Goal: Task Accomplishment & Management: Use online tool/utility

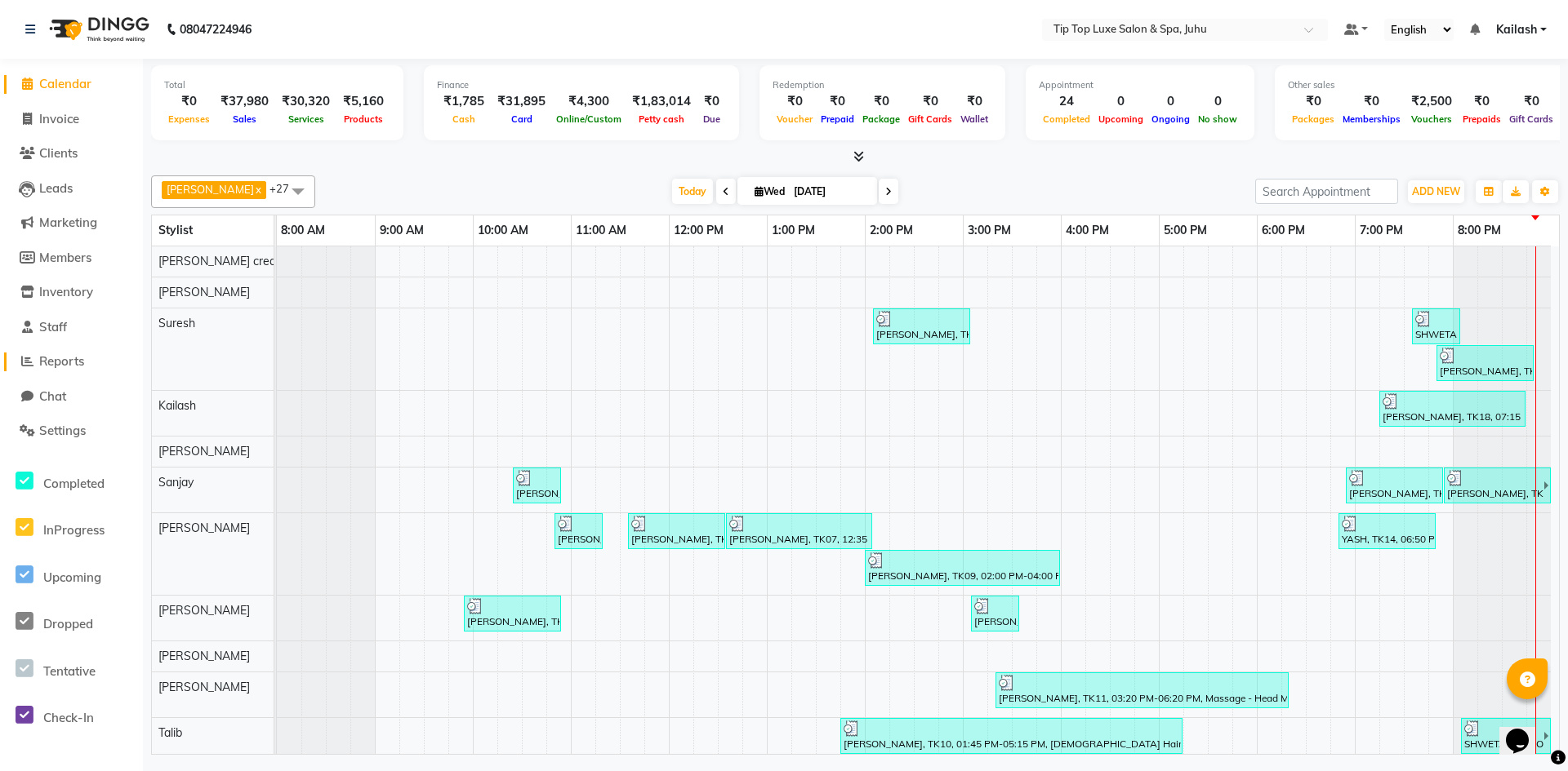
click at [80, 356] on span "Reports" at bounding box center [62, 361] width 45 height 16
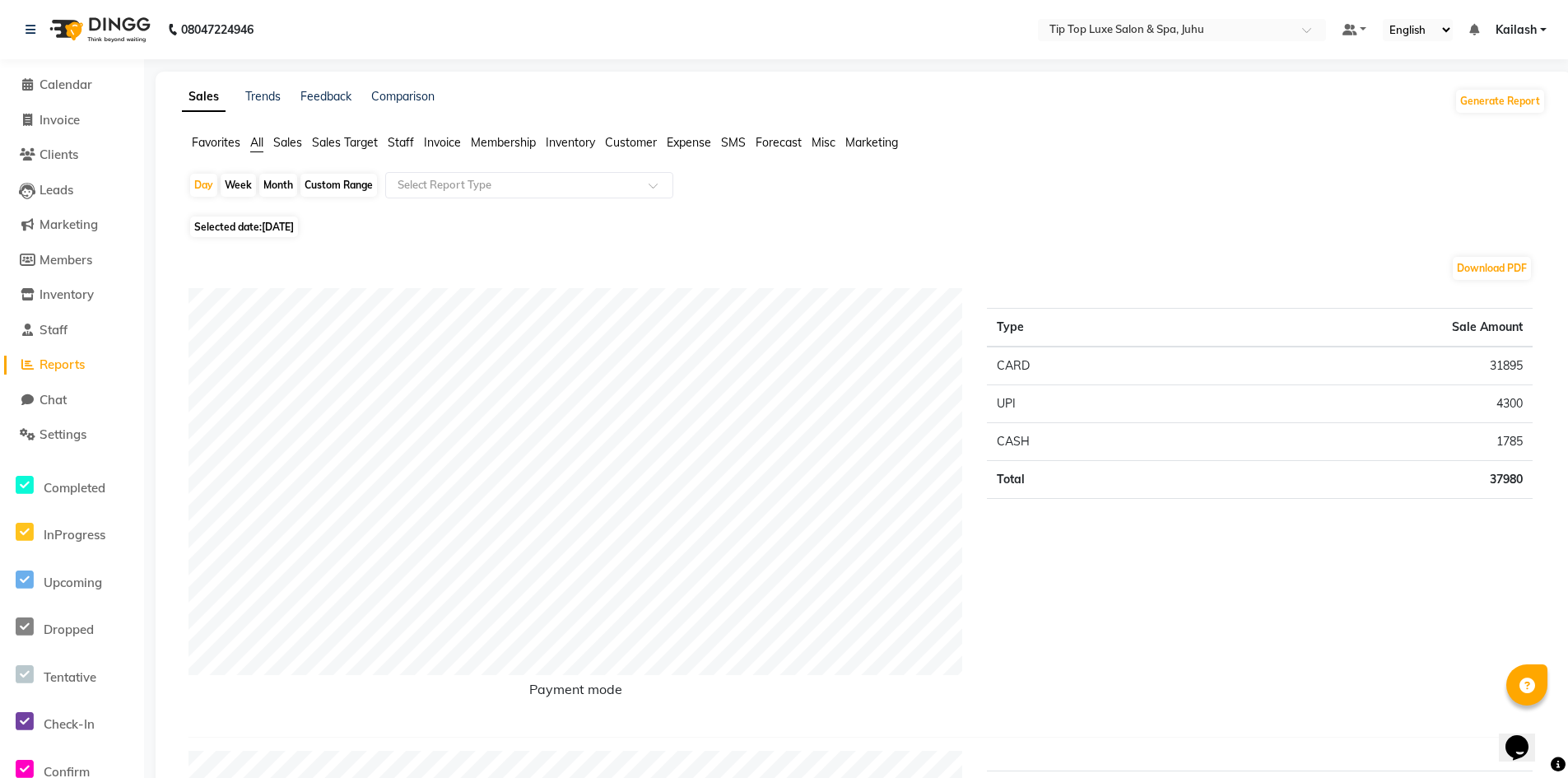
click at [412, 140] on span "Staff" at bounding box center [401, 143] width 26 height 15
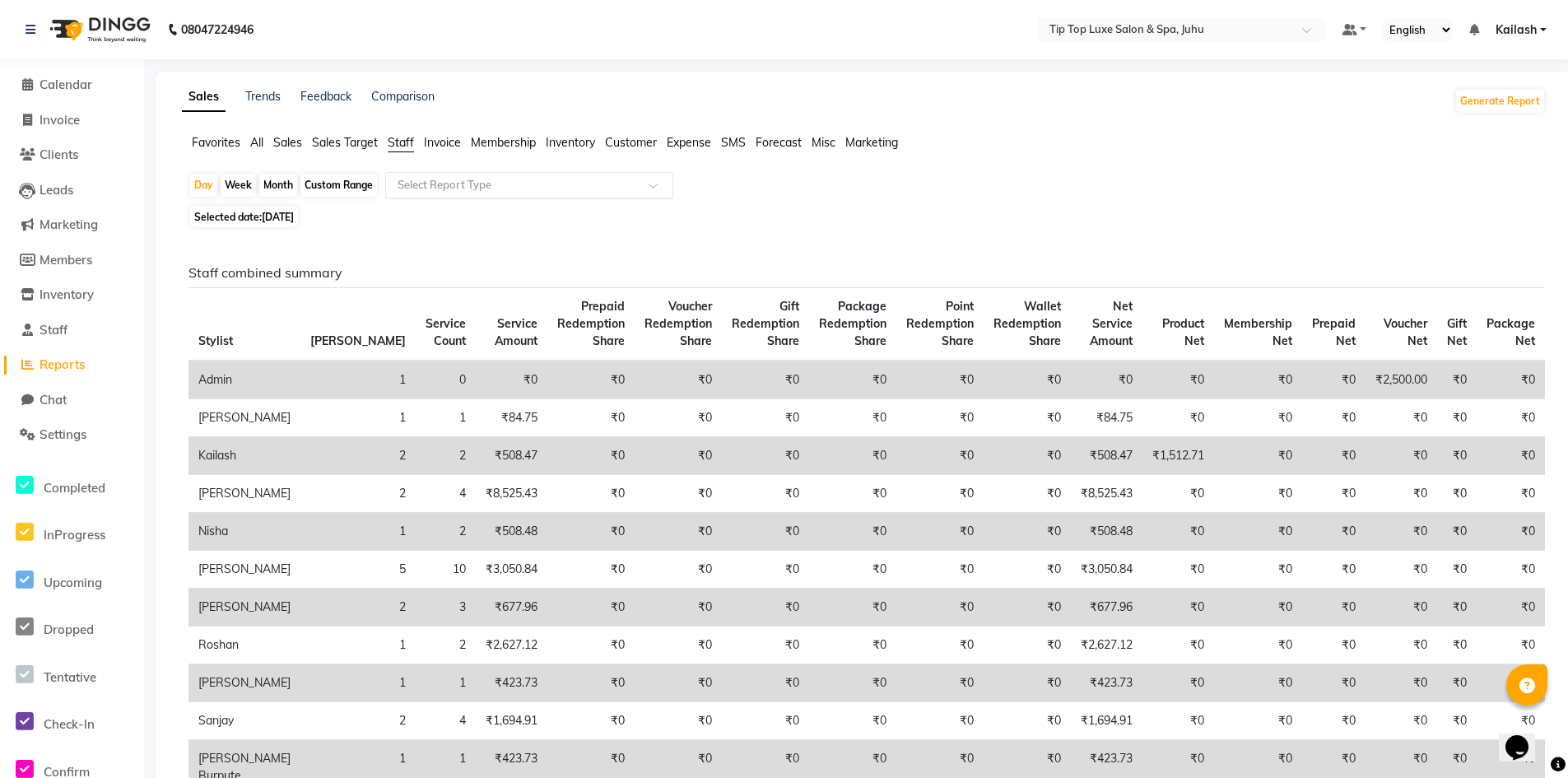
click at [439, 185] on input "text" at bounding box center [512, 186] width 237 height 17
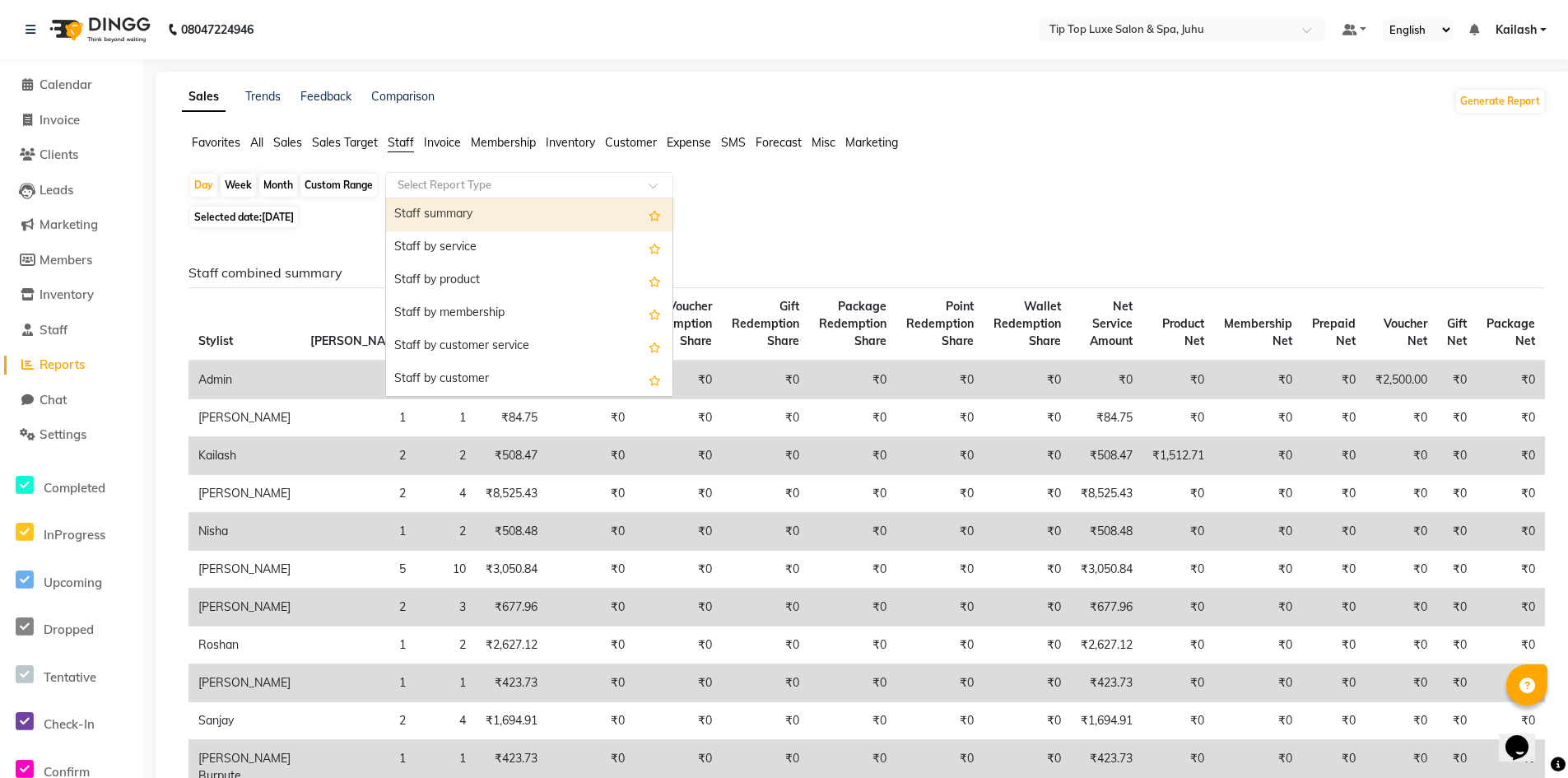
click at [465, 216] on div "Staff summary" at bounding box center [530, 214] width 287 height 33
select select "full_report"
select select "csv"
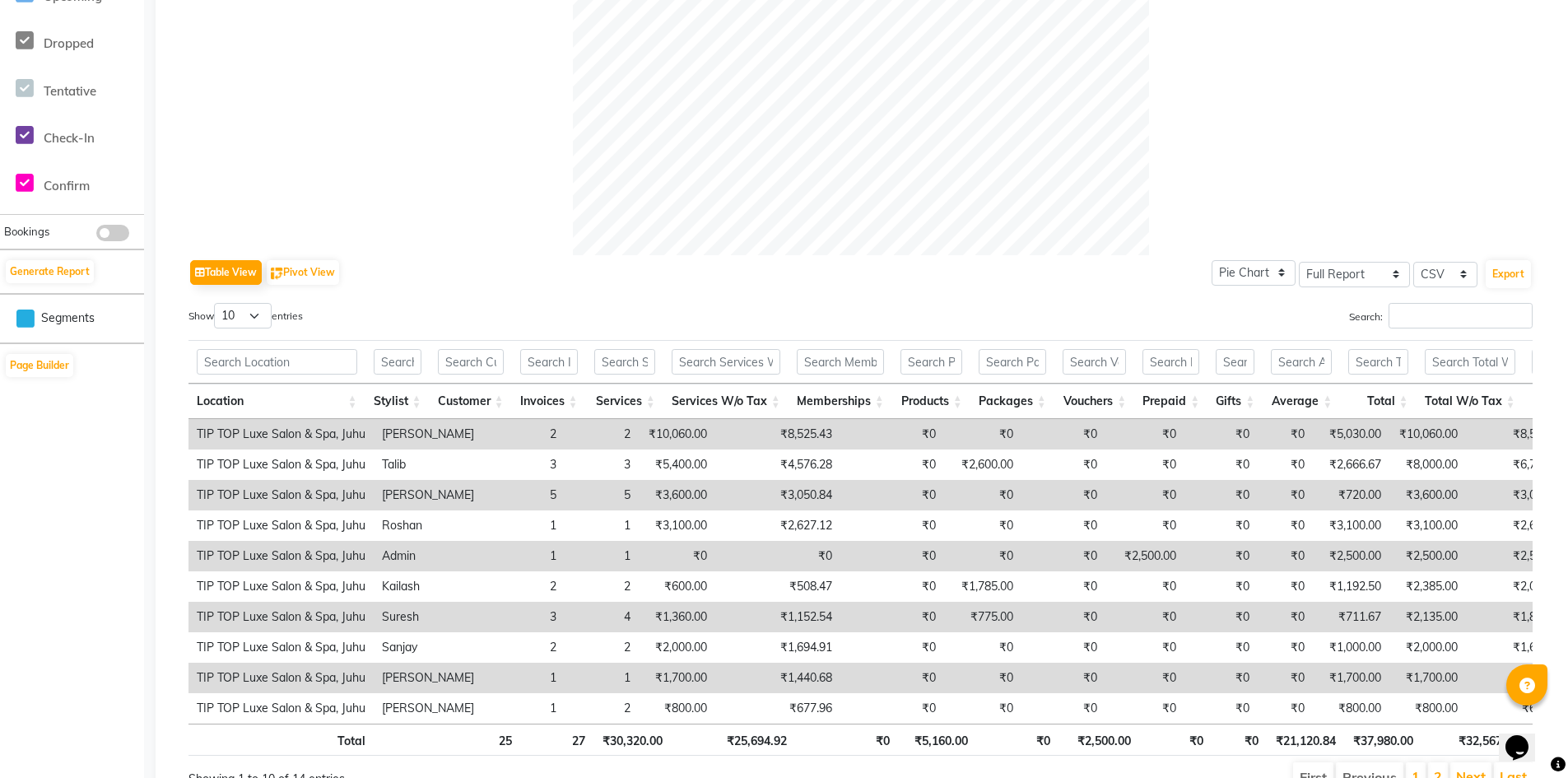
scroll to position [605, 0]
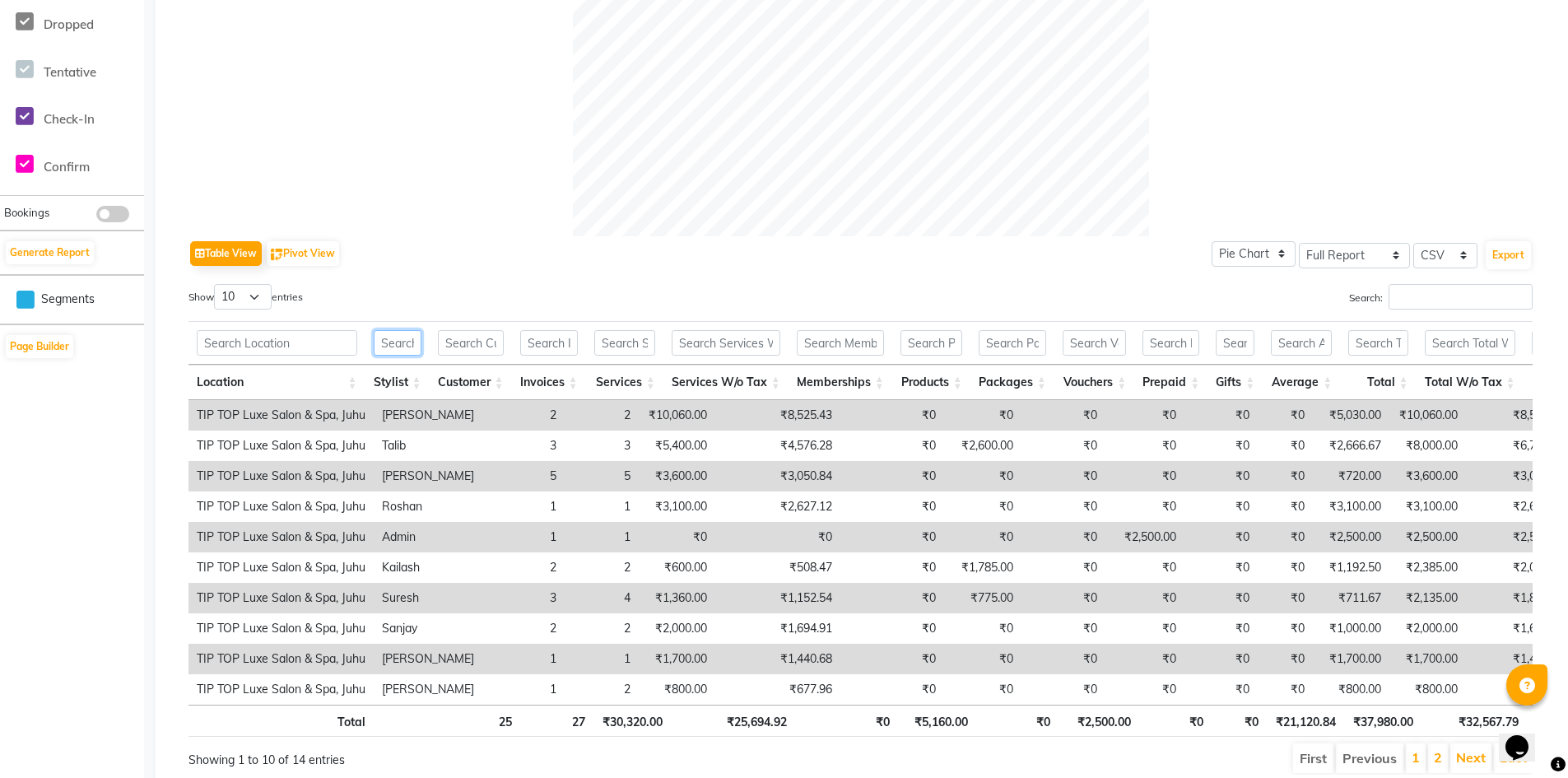
click at [409, 339] on input "text" at bounding box center [397, 343] width 48 height 25
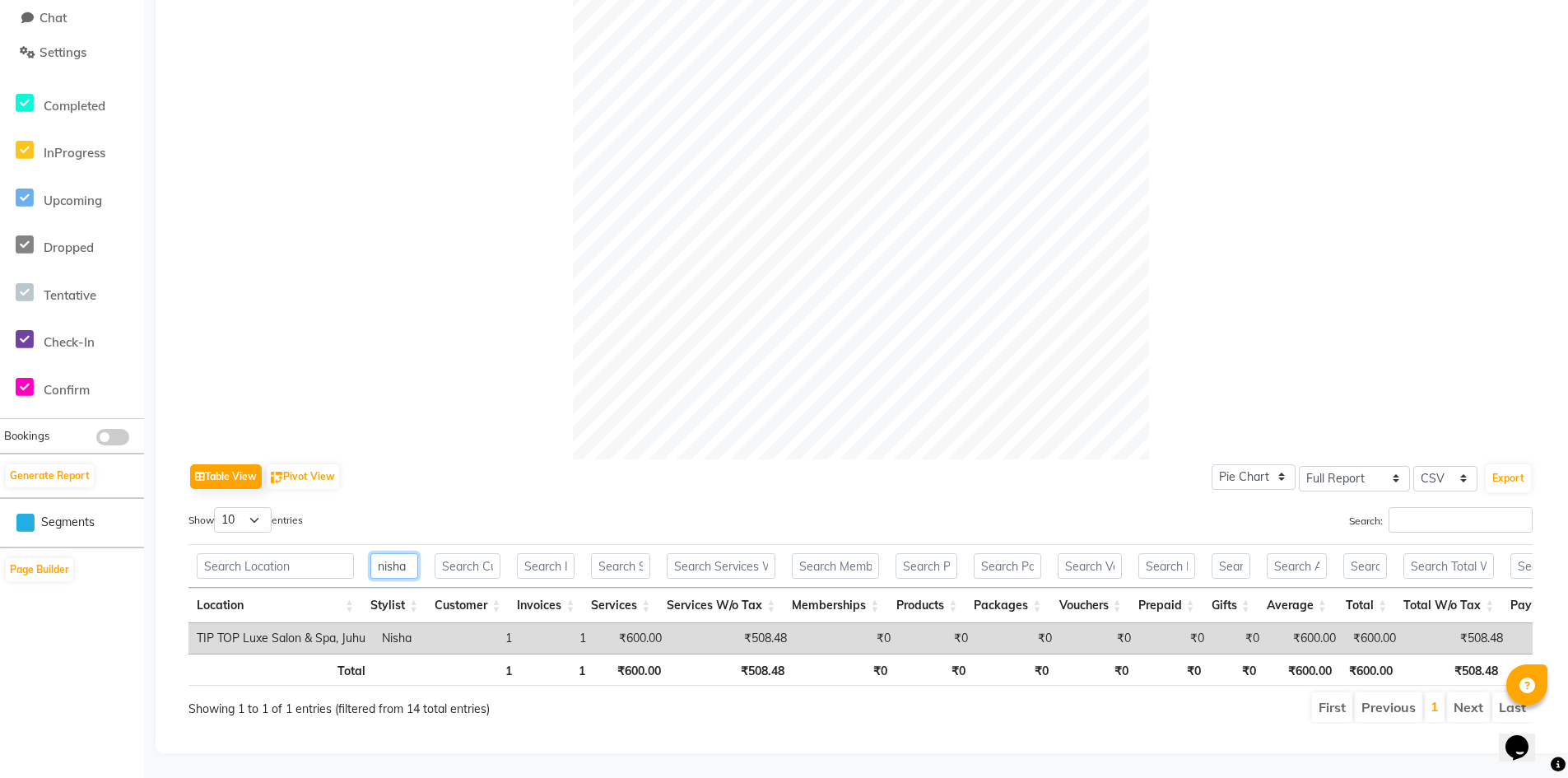
scroll to position [0, 0]
type input "nisha"
click at [267, 507] on select "10 25 50 100" at bounding box center [243, 520] width 57 height 25
select select "25"
click at [217, 507] on select "10 25 50 100" at bounding box center [243, 520] width 57 height 25
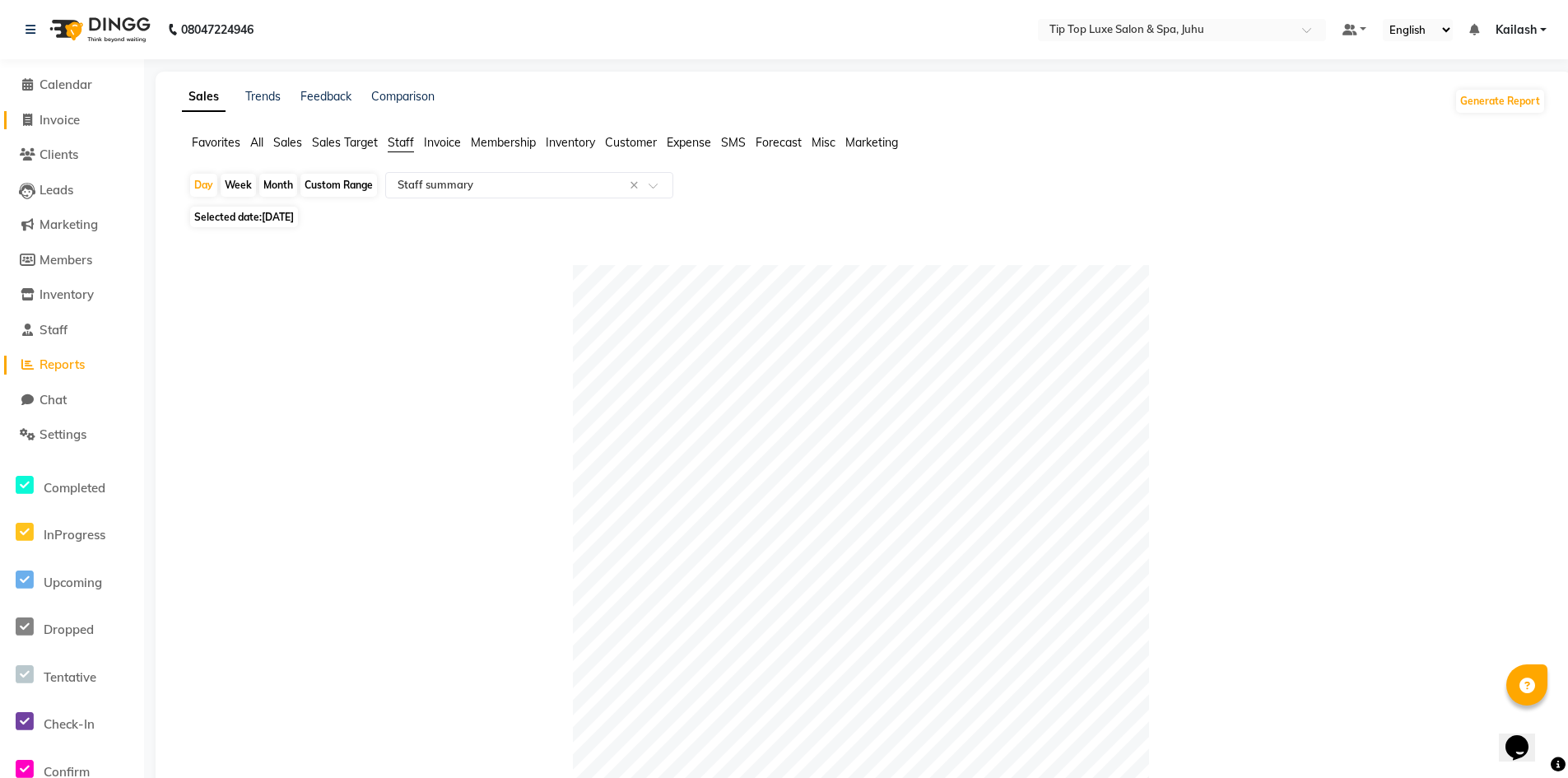
click at [99, 121] on link "Invoice" at bounding box center [72, 121] width 136 height 19
select select "8298"
select select "service"
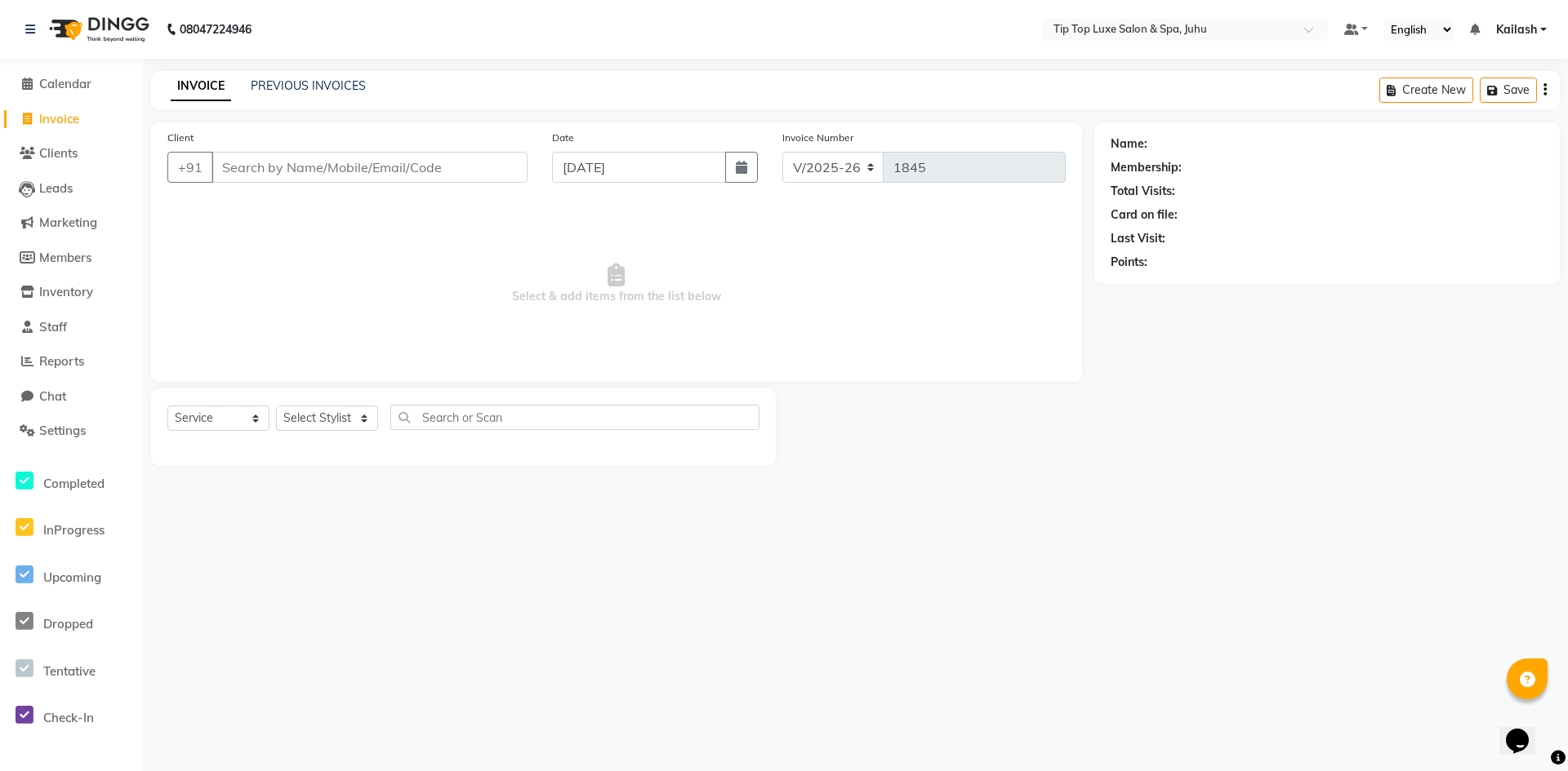
click at [333, 260] on span "Select & add items from the list below" at bounding box center [616, 283] width 898 height 163
